Goal: Transaction & Acquisition: Purchase product/service

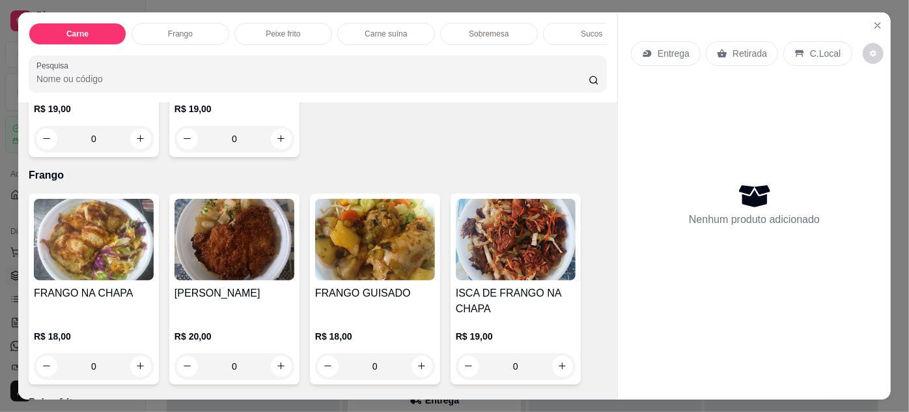
scroll to position [828, 0]
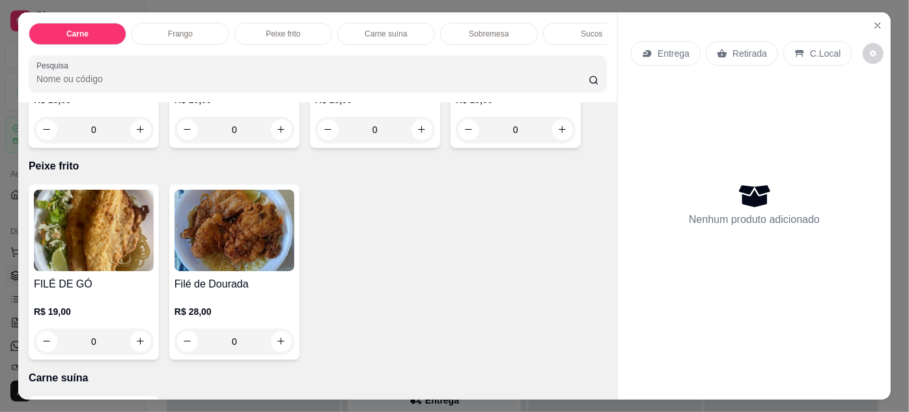
click at [240, 221] on img at bounding box center [235, 229] width 120 height 81
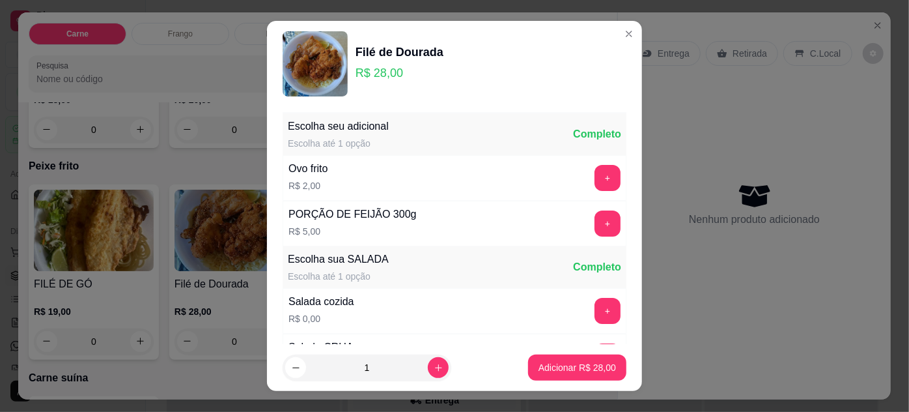
scroll to position [130, 0]
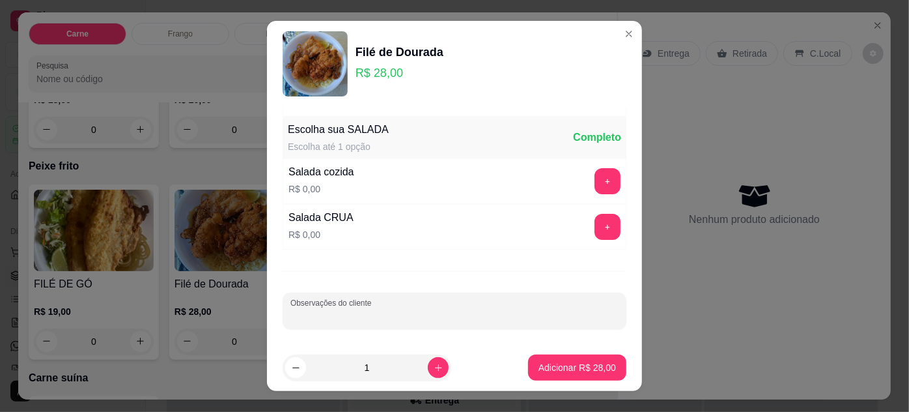
click at [524, 313] on input "Observações do cliente" at bounding box center [454, 315] width 328 height 13
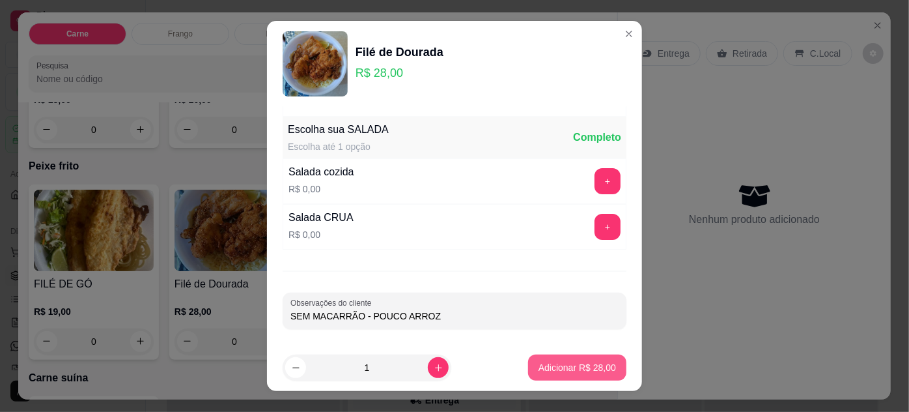
type input "SEM MACARRÃO - POUCO ARROZ"
click at [544, 359] on button "Adicionar R$ 28,00" at bounding box center [577, 367] width 96 height 25
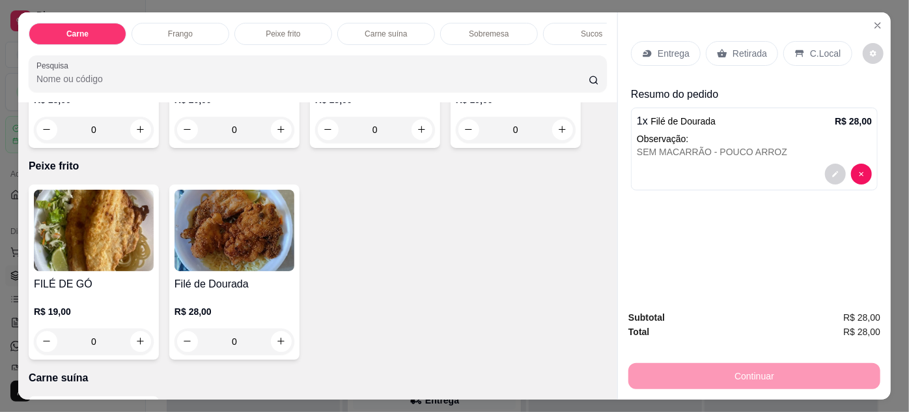
click at [661, 55] on div "Entrega" at bounding box center [666, 53] width 70 height 25
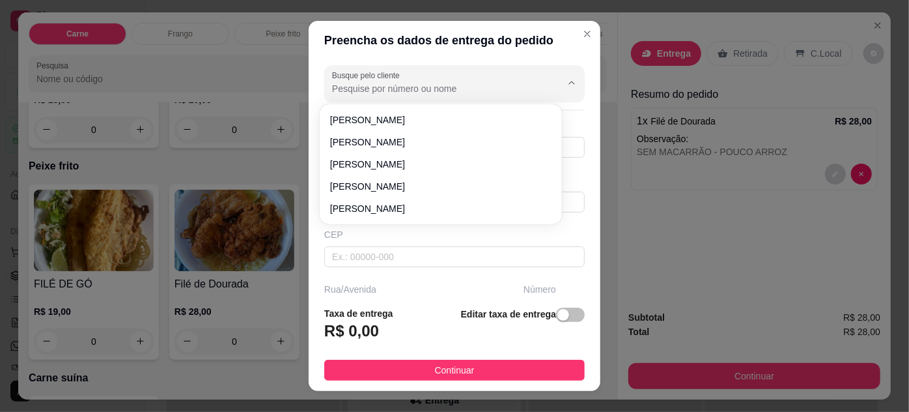
click at [450, 83] on input "Busque pelo cliente" at bounding box center [436, 88] width 208 height 13
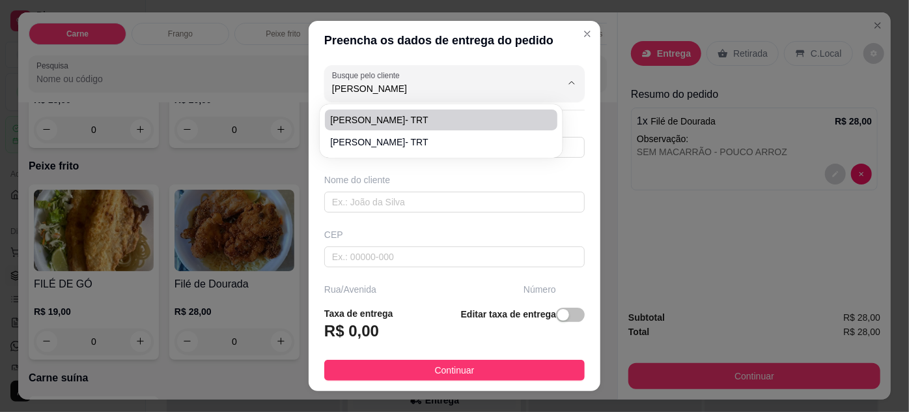
click at [449, 116] on span "[PERSON_NAME]- TRT" at bounding box center [434, 119] width 208 height 13
type input "[PERSON_NAME]- TRT"
type input "61981928912"
type input "[PERSON_NAME]- TRT"
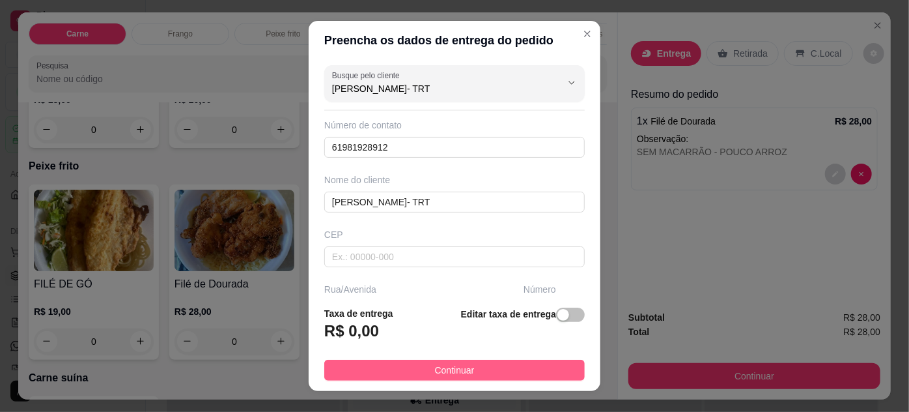
type input "[PERSON_NAME]- TRT"
click at [548, 370] on button "Continuar" at bounding box center [454, 369] width 260 height 21
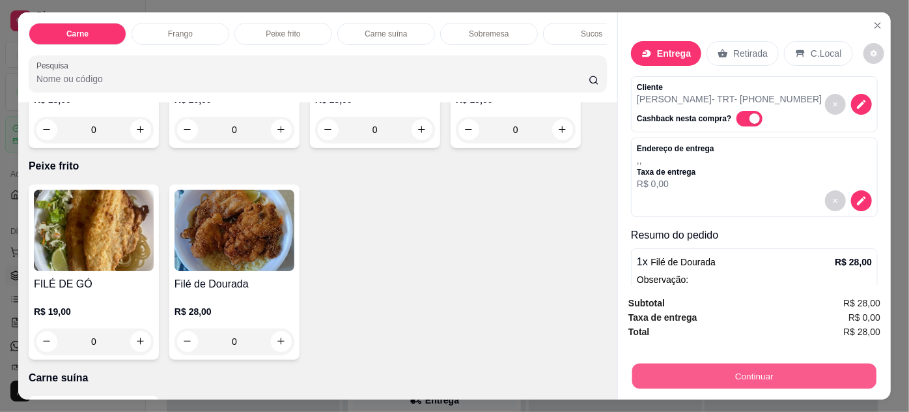
click at [694, 380] on button "Continuar" at bounding box center [754, 375] width 244 height 25
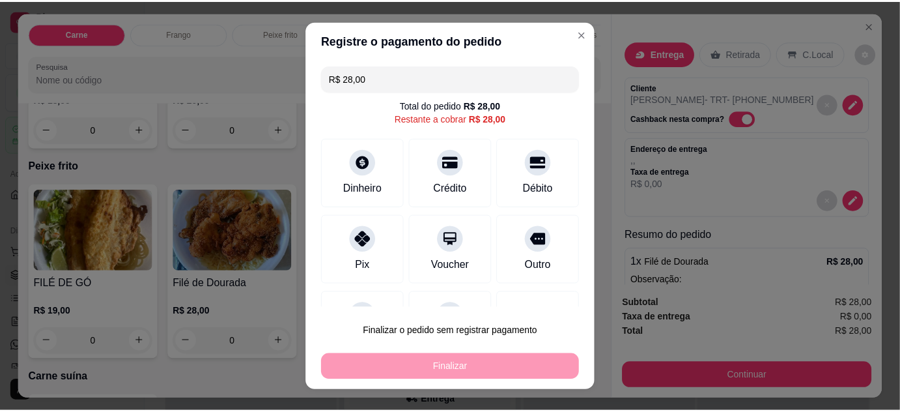
scroll to position [21, 0]
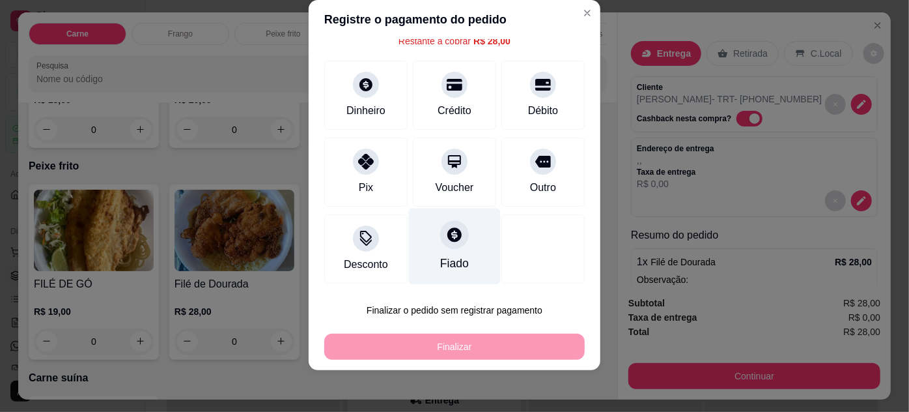
click at [444, 252] on div "Fiado" at bounding box center [455, 246] width 92 height 76
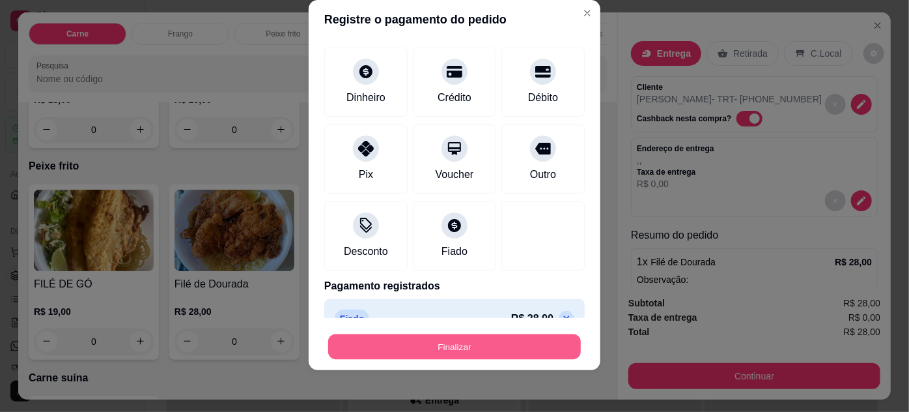
click at [510, 347] on button "Finalizar" at bounding box center [454, 346] width 253 height 25
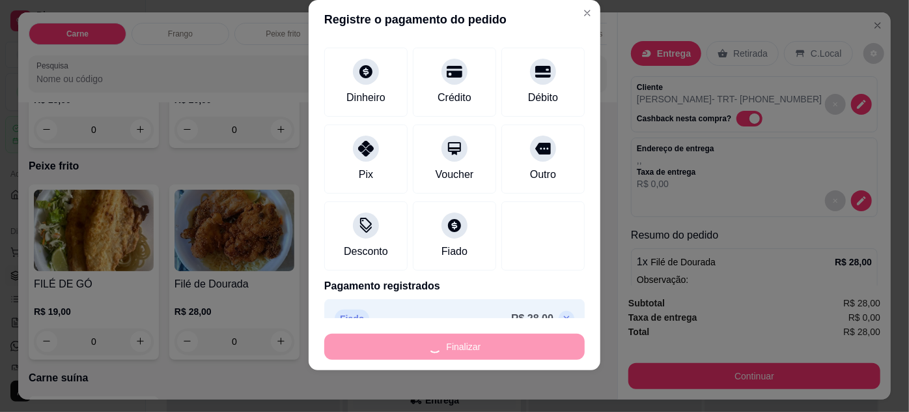
type input "-R$ 28,00"
